Goal: Communication & Community: Answer question/provide support

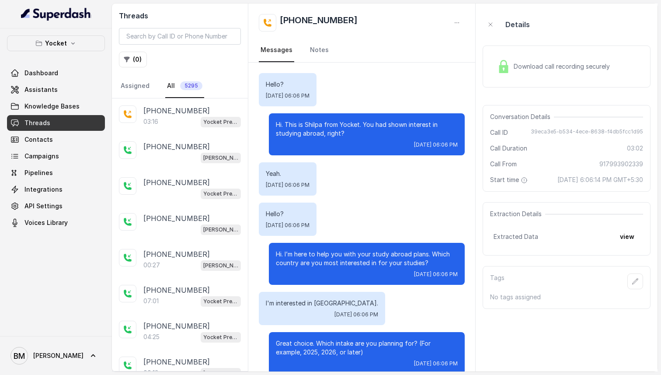
scroll to position [1335, 0]
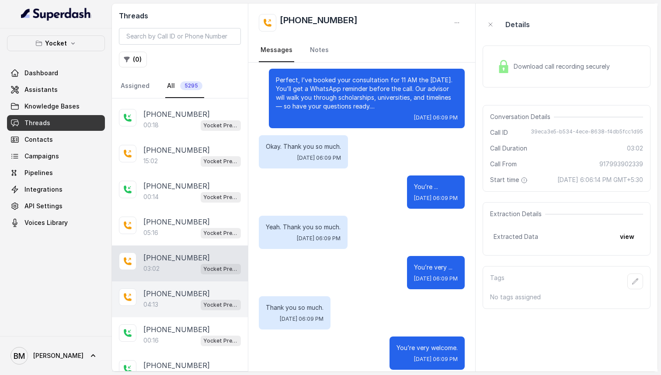
click at [184, 284] on div "[PHONE_NUMBER]:13 Yocket Presales Test" at bounding box center [180, 299] width 136 height 36
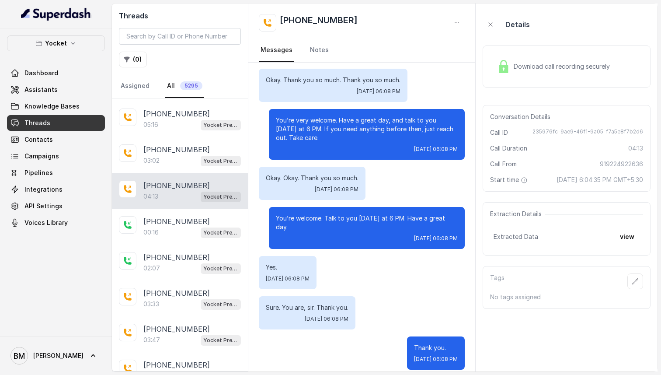
scroll to position [437, 0]
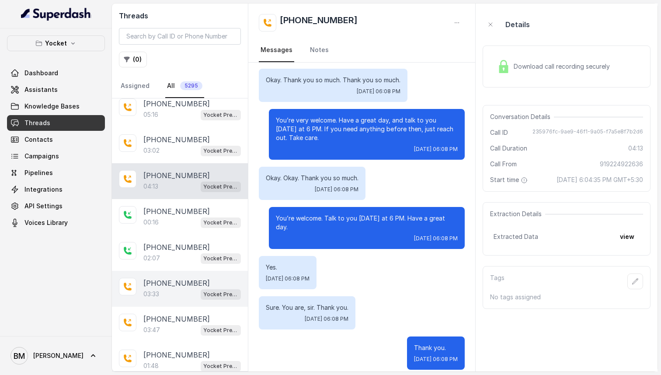
click at [180, 278] on p "[PHONE_NUMBER]" at bounding box center [176, 282] width 66 height 10
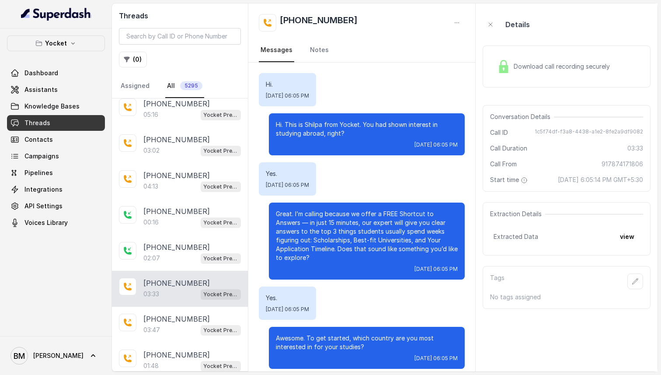
scroll to position [1467, 0]
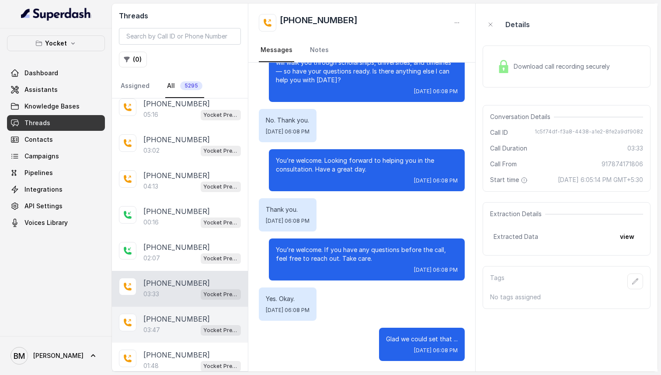
click at [179, 306] on div "[PHONE_NUMBER]:47 Yocket Presales Test" at bounding box center [180, 324] width 136 height 36
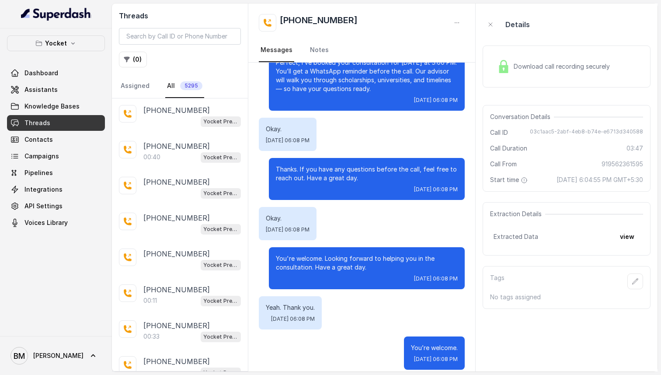
scroll to position [2199, 0]
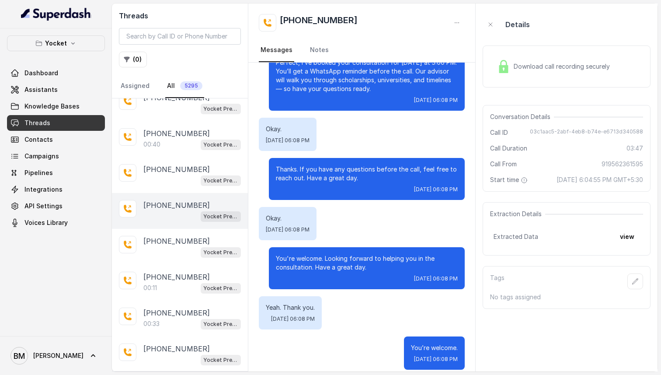
click at [177, 200] on p "[PHONE_NUMBER]" at bounding box center [176, 205] width 66 height 10
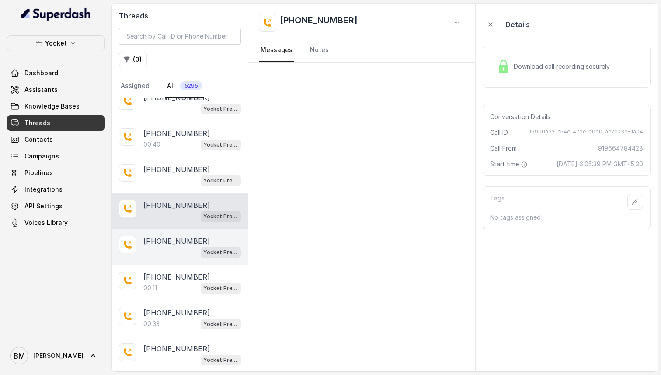
click at [177, 236] on p "[PHONE_NUMBER]" at bounding box center [176, 241] width 66 height 10
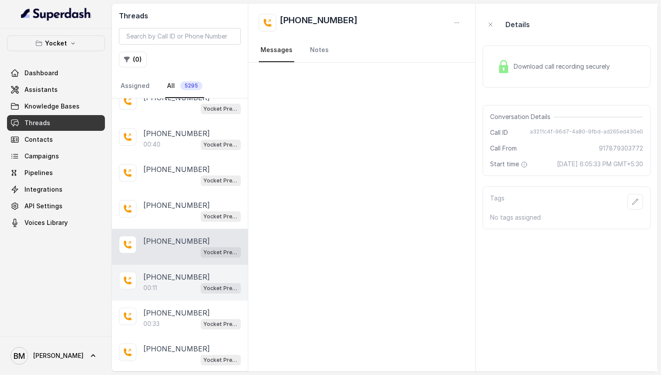
click at [177, 271] on p "[PHONE_NUMBER]" at bounding box center [176, 276] width 66 height 10
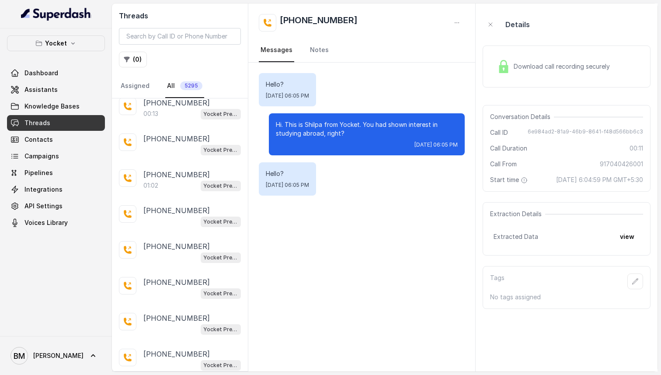
scroll to position [3314, 0]
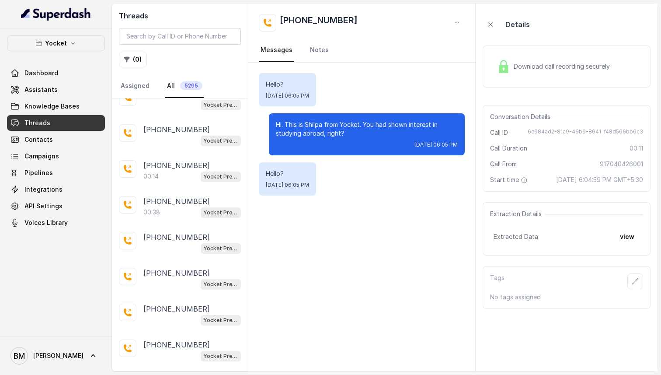
click at [178, 374] on p "Load more conversations" at bounding box center [180, 380] width 86 height 10
click at [64, 10] on img at bounding box center [56, 14] width 70 height 14
click at [49, 14] on img at bounding box center [56, 14] width 70 height 14
click at [45, 44] on button "Yocket" at bounding box center [56, 43] width 98 height 16
click at [162, 10] on div "Yocket Dashboard Assistants Knowledge Bases Threads Contacts Campaigns Pipeline…" at bounding box center [330, 187] width 661 height 375
